Goal: Navigation & Orientation: Find specific page/section

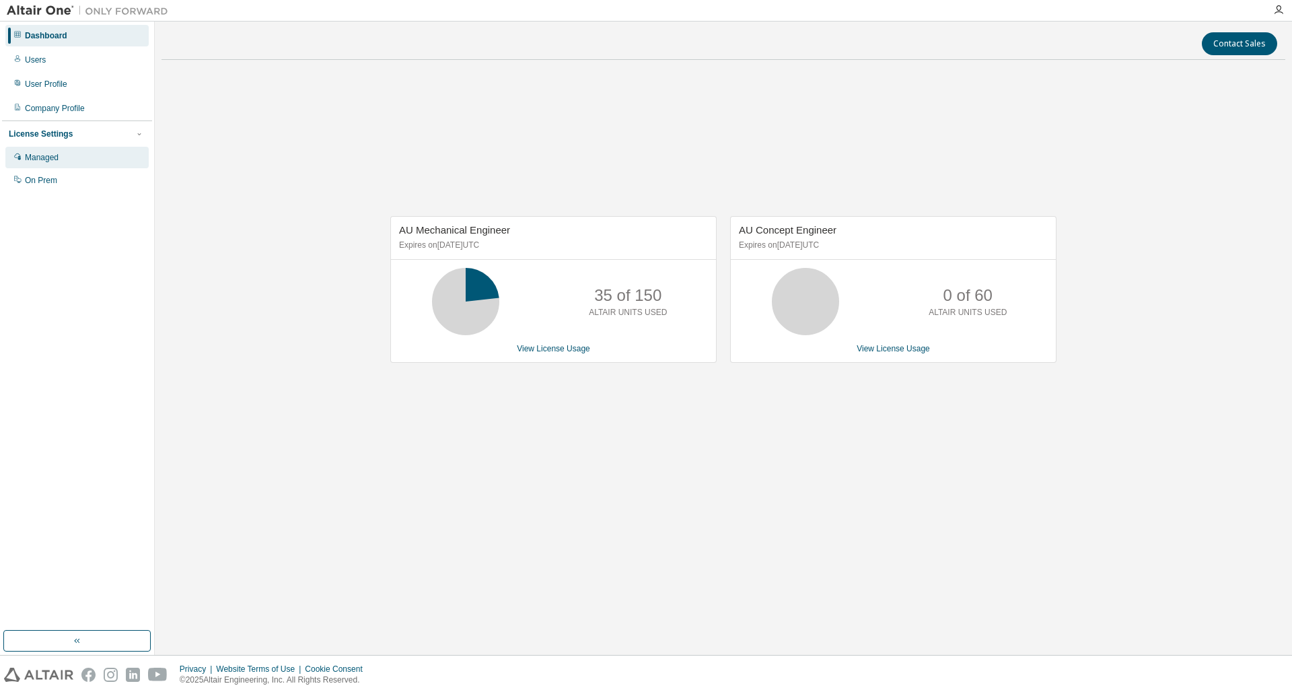
click at [74, 160] on div "Managed" at bounding box center [76, 158] width 143 height 22
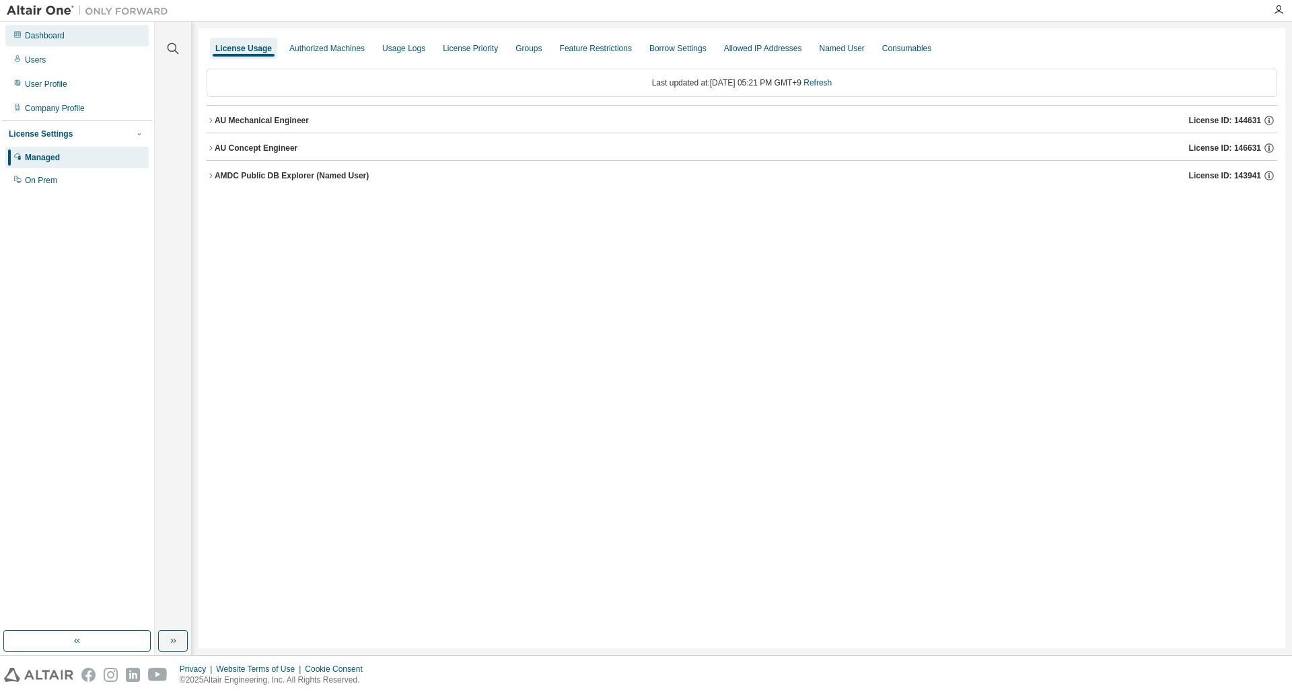
click at [55, 32] on div "Dashboard" at bounding box center [45, 35] width 40 height 11
